Goal: Information Seeking & Learning: Find specific fact

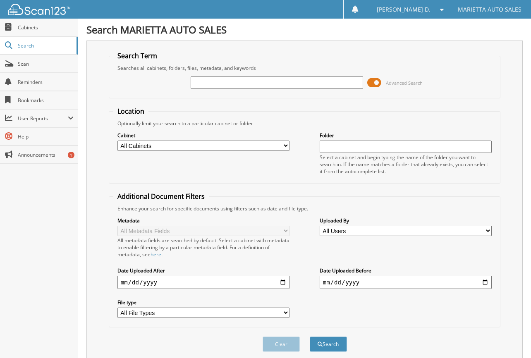
click at [293, 82] on input "text" at bounding box center [277, 83] width 172 height 12
type input "L21902"
click at [310, 337] on button "Search" at bounding box center [328, 344] width 37 height 15
type input "BL21902"
click at [310, 337] on button "Search" at bounding box center [328, 344] width 37 height 15
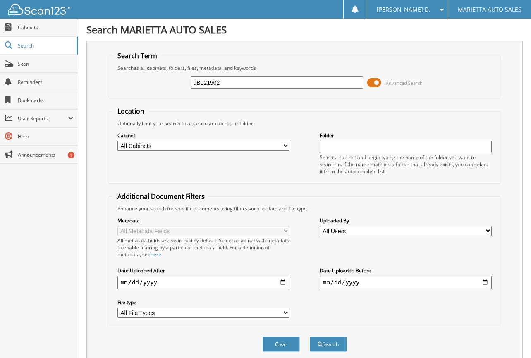
type input "JBL21902"
click at [310, 337] on button "Search" at bounding box center [328, 344] width 37 height 15
click at [231, 82] on input "JBL21902" at bounding box center [277, 83] width 172 height 12
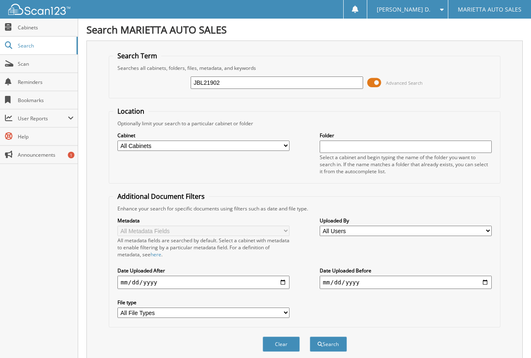
click at [231, 82] on input "JBL21902" at bounding box center [277, 83] width 172 height 12
click at [29, 28] on span "Cabinets" at bounding box center [46, 27] width 56 height 7
